Goal: Information Seeking & Learning: Learn about a topic

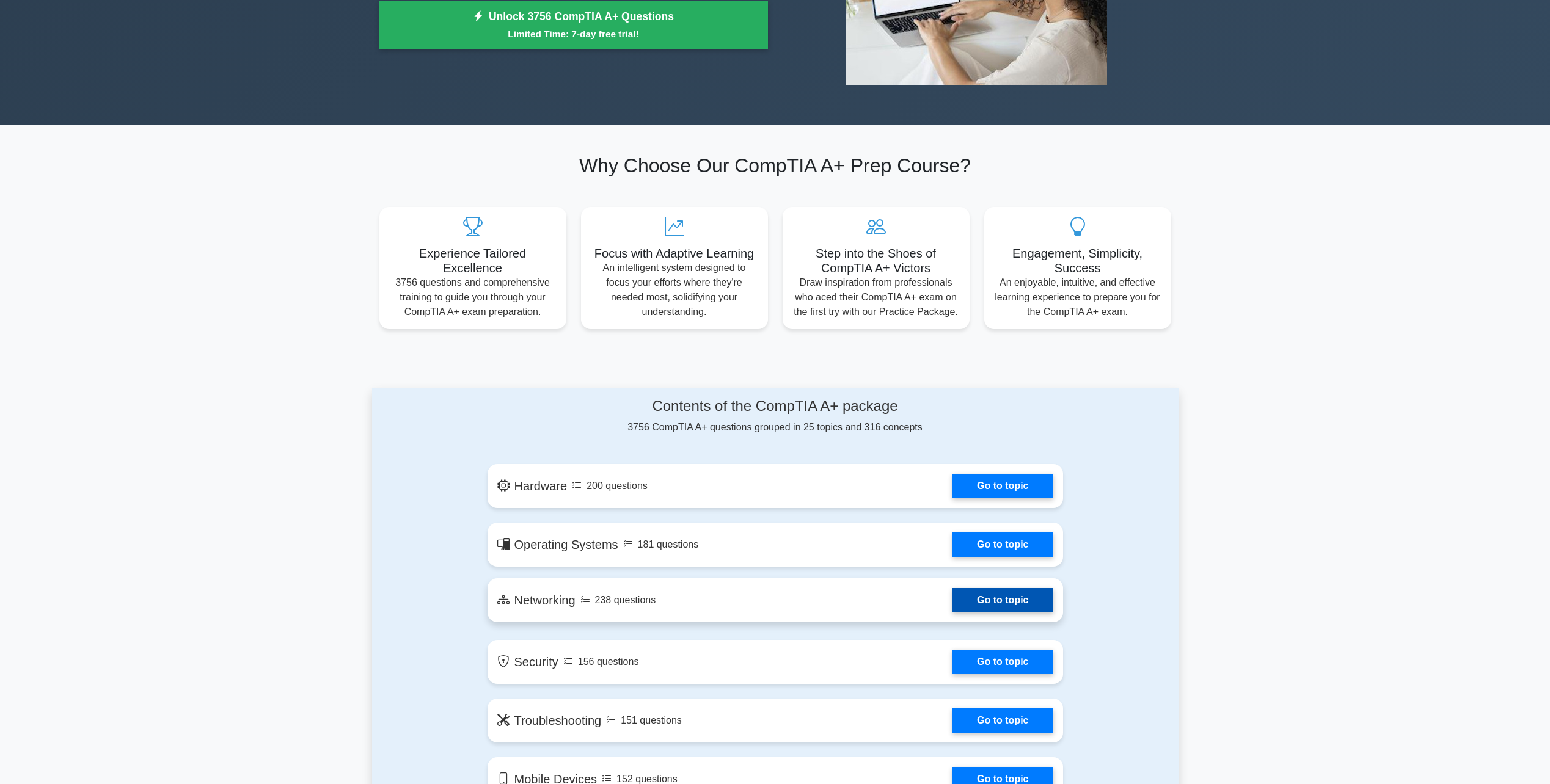
scroll to position [366, 0]
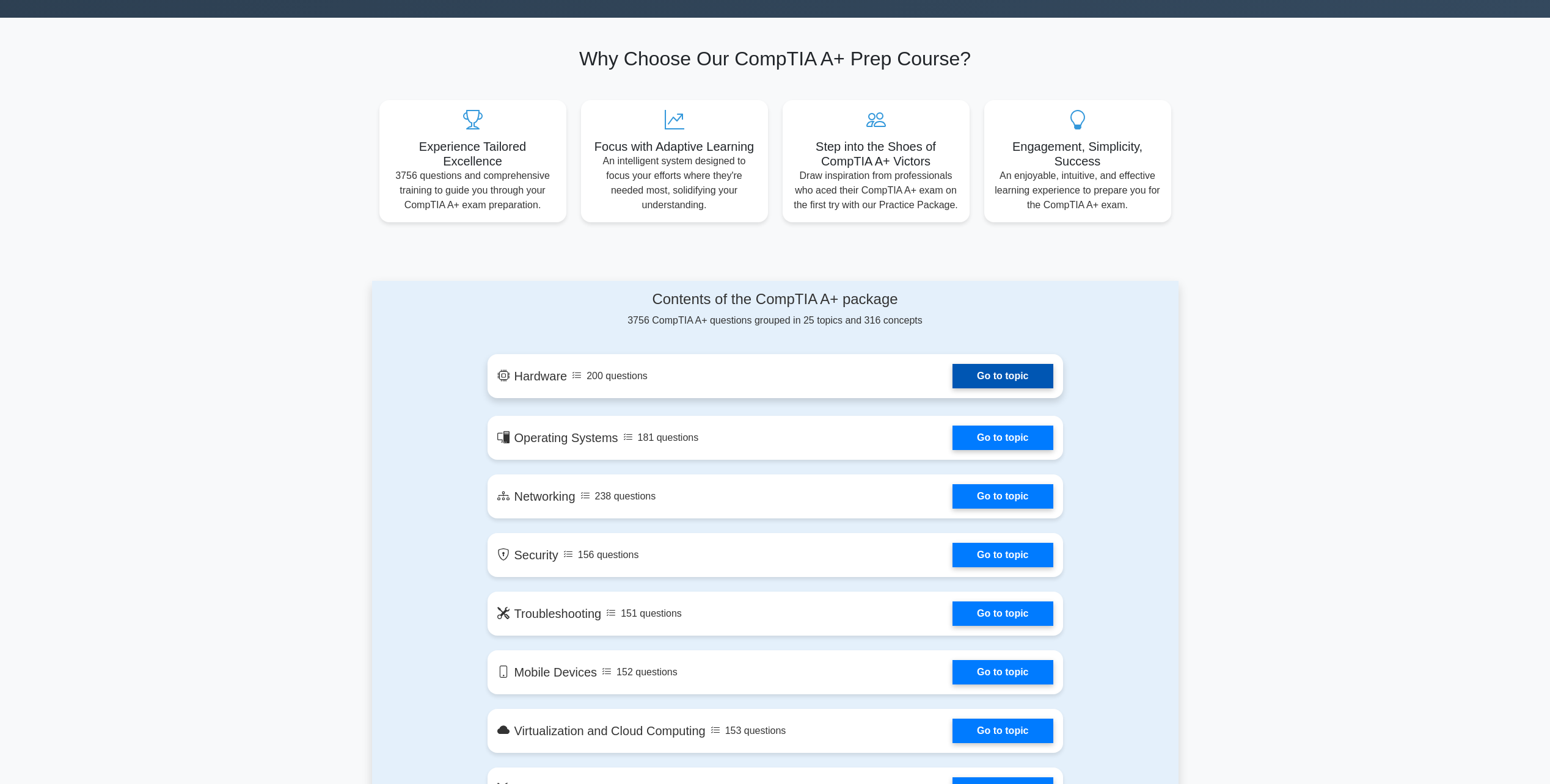
click at [953, 378] on link "Go to topic" at bounding box center [1003, 376] width 100 height 24
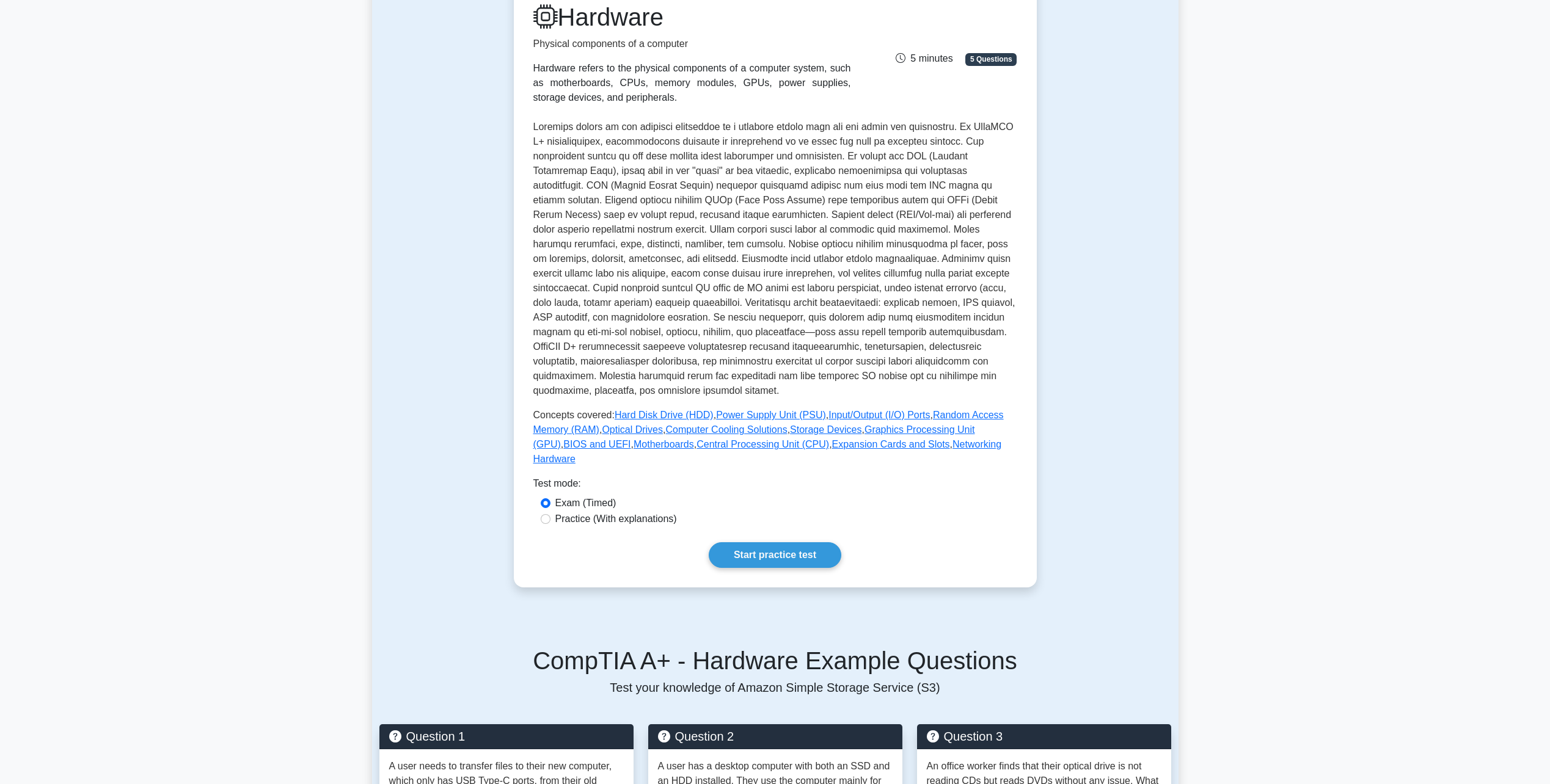
scroll to position [183, 0]
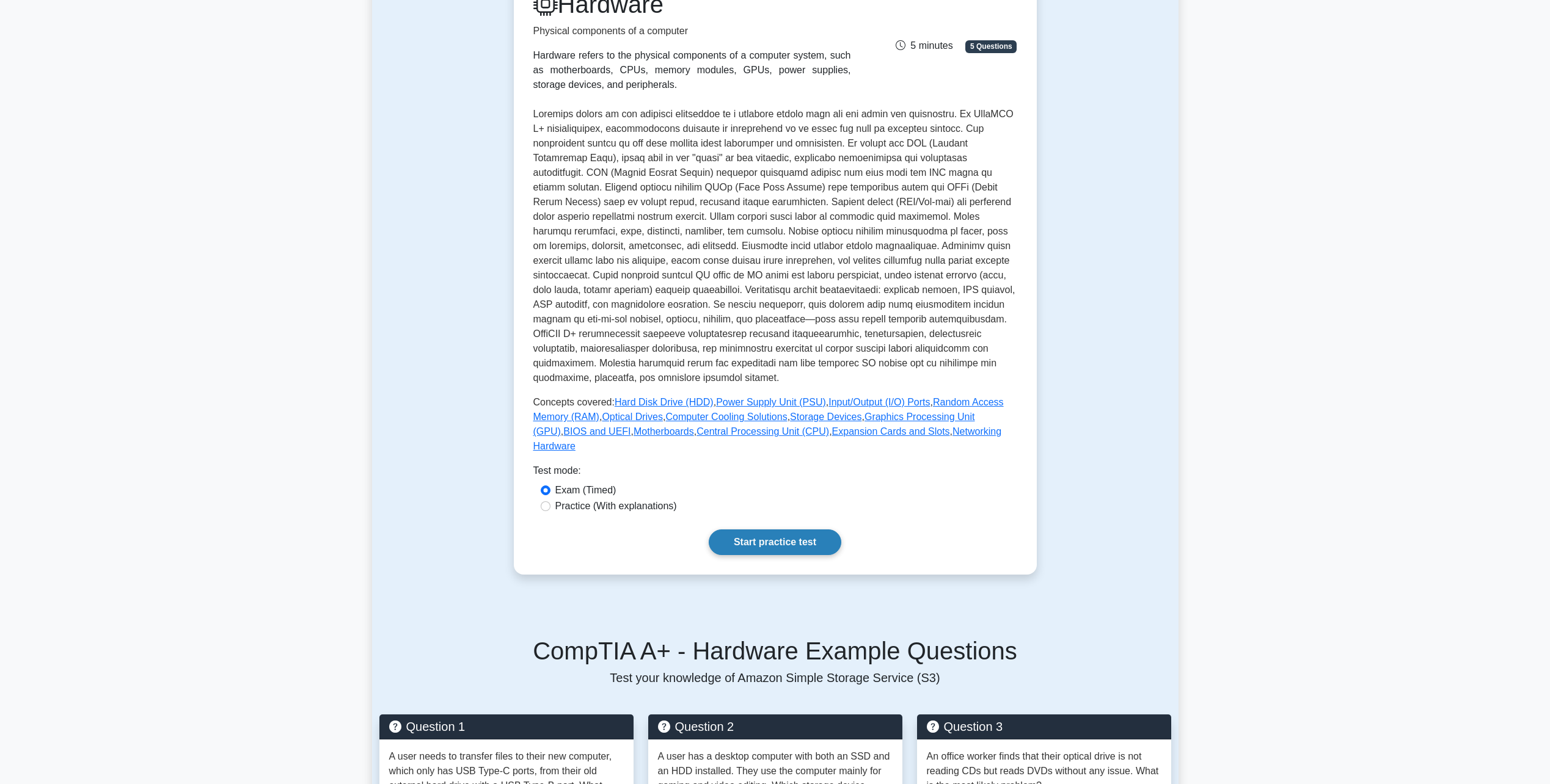
click at [790, 530] on link "Start practice test" at bounding box center [775, 542] width 132 height 26
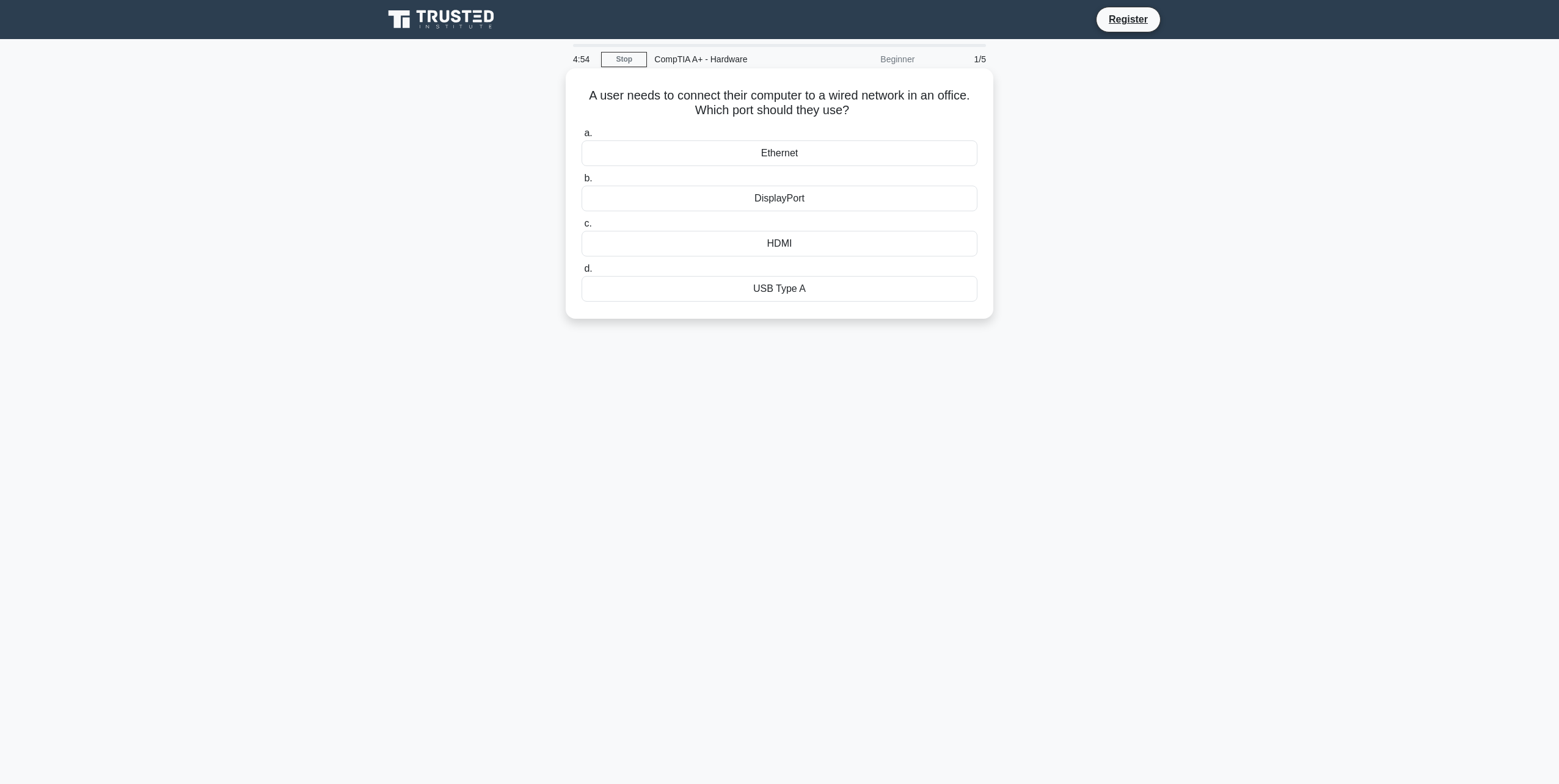
click at [809, 156] on div "Ethernet" at bounding box center [779, 153] width 396 height 26
click at [581, 138] on input "a. Ethernet" at bounding box center [581, 133] width 0 height 8
click at [813, 201] on div "eSATA port" at bounding box center [779, 198] width 396 height 26
click at [581, 182] on input "b. eSATA port" at bounding box center [581, 179] width 0 height 8
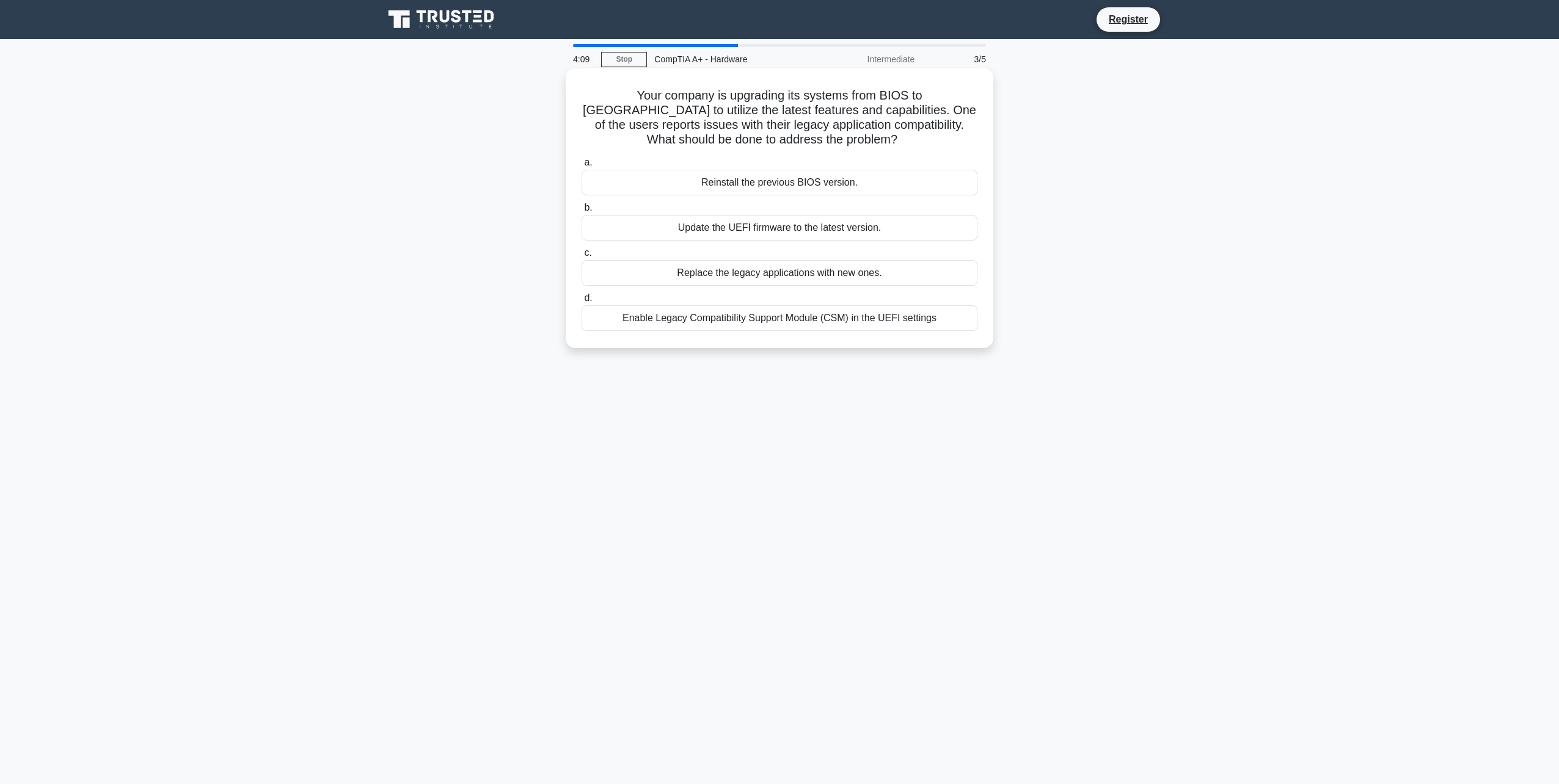
click at [761, 318] on div "Enable Legacy Compatibility Support Module (CSM) in the UEFI settings" at bounding box center [779, 318] width 396 height 26
click at [581, 302] on input "d. Enable Legacy Compatibility Support Module (CSM) in the UEFI settings" at bounding box center [581, 299] width 0 height 8
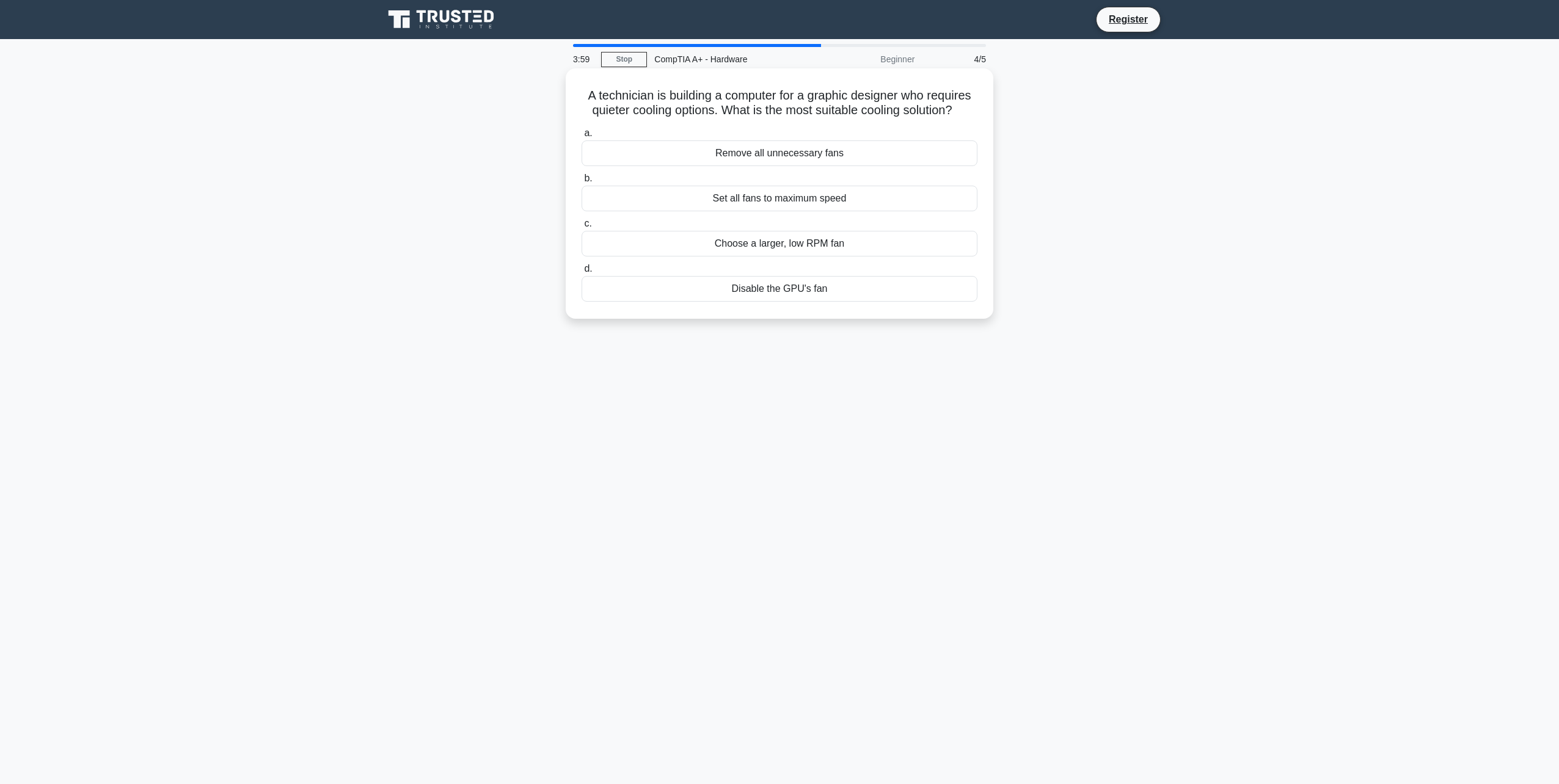
click at [826, 243] on div "Choose a larger, low RPM fan" at bounding box center [779, 244] width 396 height 26
click at [581, 228] on input "c. Choose a larger, low RPM fan" at bounding box center [581, 223] width 0 height 8
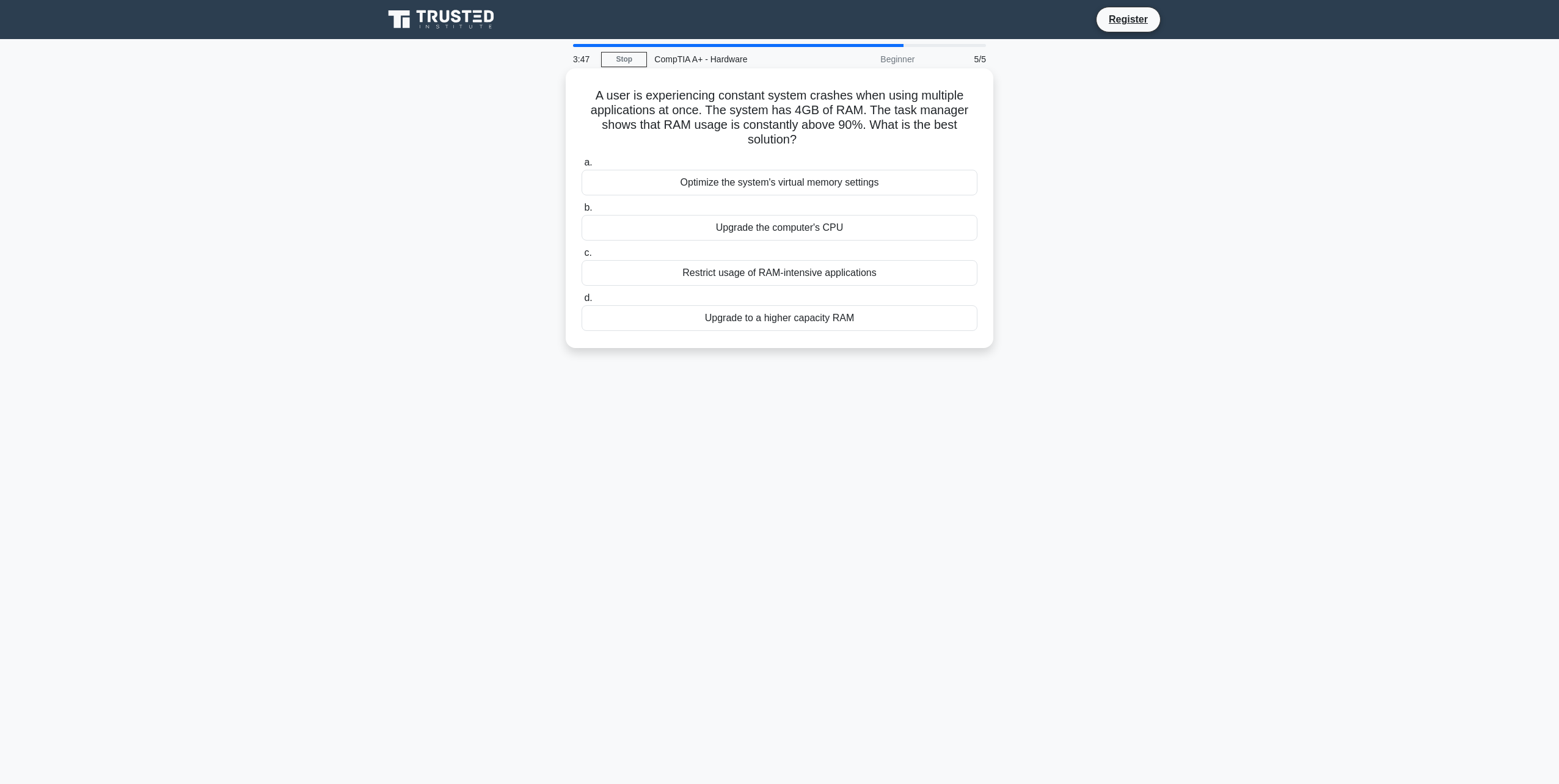
click at [798, 327] on div "Upgrade to a higher capacity RAM" at bounding box center [779, 318] width 396 height 26
click at [581, 302] on input "d. Upgrade to a higher capacity RAM" at bounding box center [581, 299] width 0 height 8
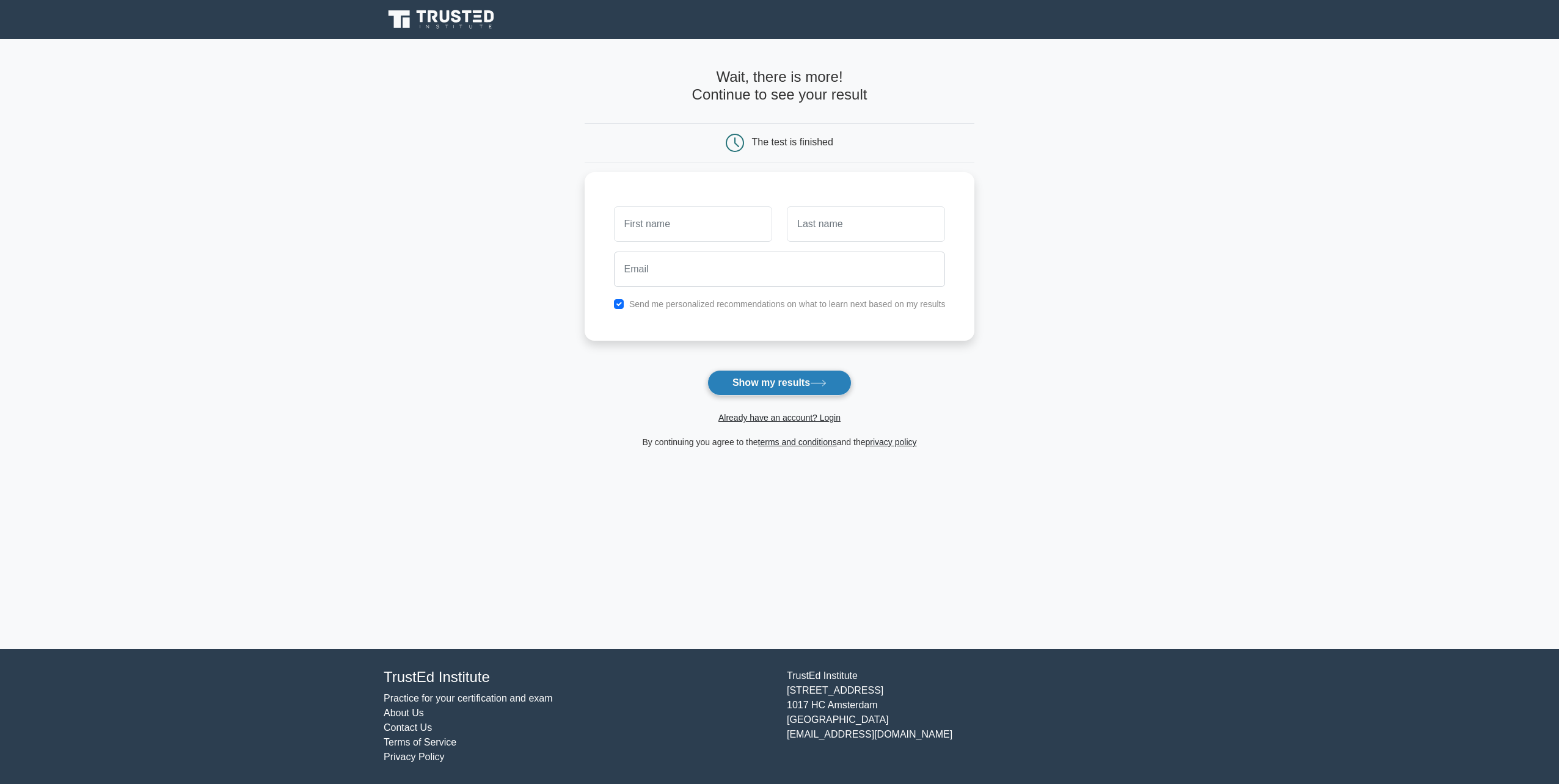
click at [780, 378] on button "Show my results" at bounding box center [780, 383] width 144 height 26
